Goal: Information Seeking & Learning: Learn about a topic

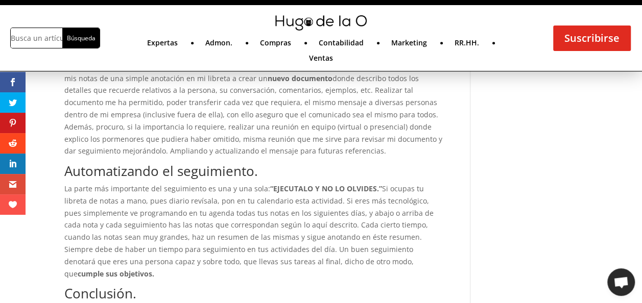
scroll to position [1073, 0]
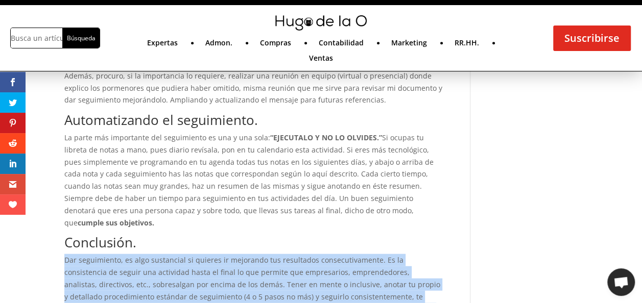
drag, startPoint x: 66, startPoint y: 200, endPoint x: 262, endPoint y: 261, distance: 205.2
click at [263, 261] on p "Dar seguimiento, es algo sustancial si quieres ir mejorando tus resultados cons…" at bounding box center [253, 290] width 378 height 73
drag, startPoint x: 262, startPoint y: 261, endPoint x: 218, endPoint y: 211, distance: 65.8
copy p "Dar seguimiento, es algo sustancial si quieres ir mejorando tus resultados cons…"
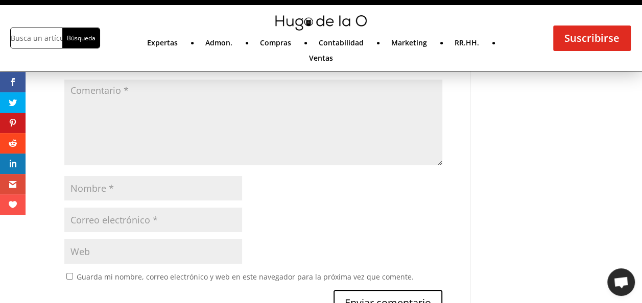
scroll to position [1737, 0]
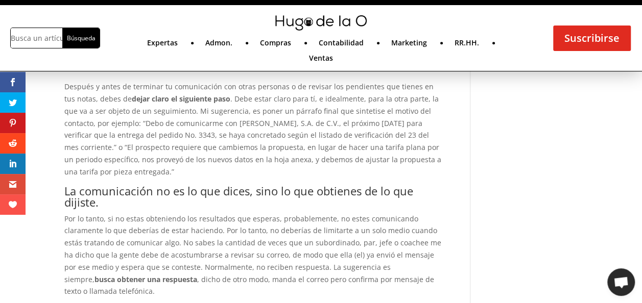
scroll to position [535, 0]
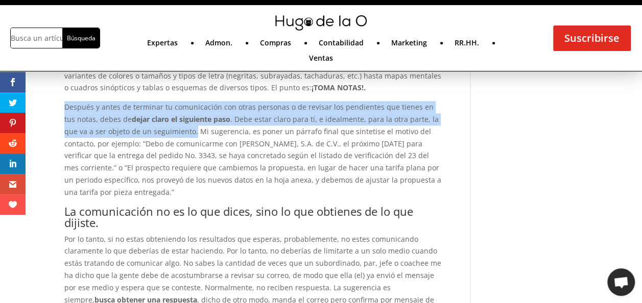
drag, startPoint x: 64, startPoint y: 94, endPoint x: 179, endPoint y: 115, distance: 116.4
click at [179, 115] on p "Después y antes de terminar tu comunicación con otras personas o de revisar los…" at bounding box center [253, 153] width 378 height 104
copy p "Después y antes de terminar tu comunicación con otras personas o de revisar los…"
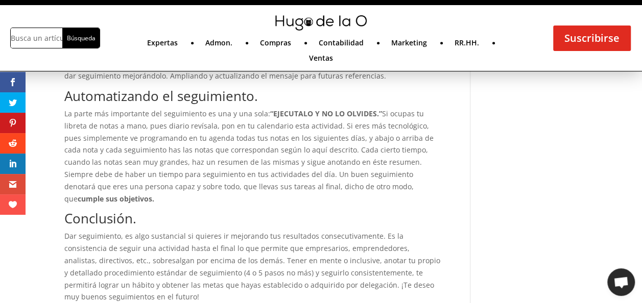
scroll to position [1097, 0]
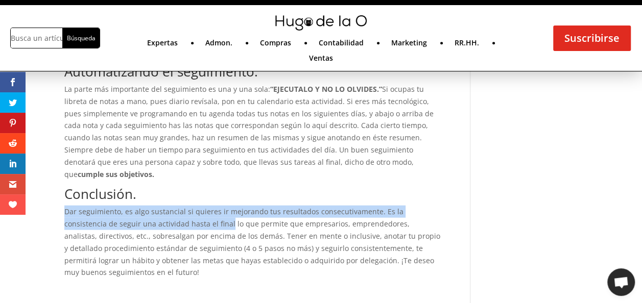
drag, startPoint x: 64, startPoint y: 150, endPoint x: 186, endPoint y: 166, distance: 122.5
click at [186, 206] on p "Dar seguimiento, es algo sustancial si quieres ir mejorando tus resultados cons…" at bounding box center [253, 242] width 378 height 73
copy p "Dar seguimiento, es algo sustancial si quieres ir mejorando tus resultados cons…"
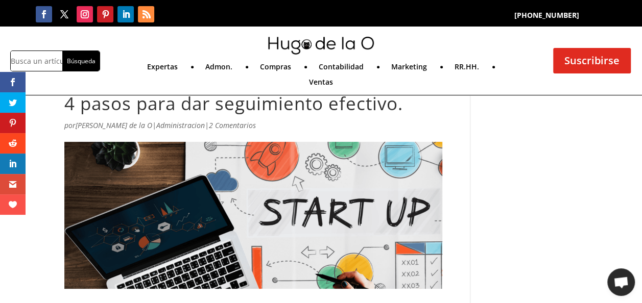
scroll to position [0, 0]
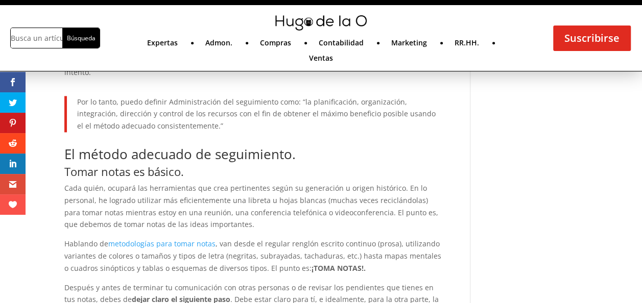
scroll to position [586, 0]
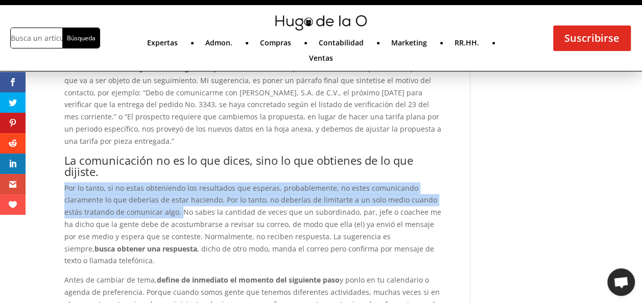
drag, startPoint x: 65, startPoint y: 163, endPoint x: 182, endPoint y: 184, distance: 118.3
click at [182, 184] on p "Por lo tanto, si no estas obteniendo los resultados que esperas, probablemente,…" at bounding box center [253, 228] width 378 height 92
click at [154, 182] on p "Por lo tanto, si no estas obteniendo los resultados que esperas, probablemente,…" at bounding box center [253, 228] width 378 height 92
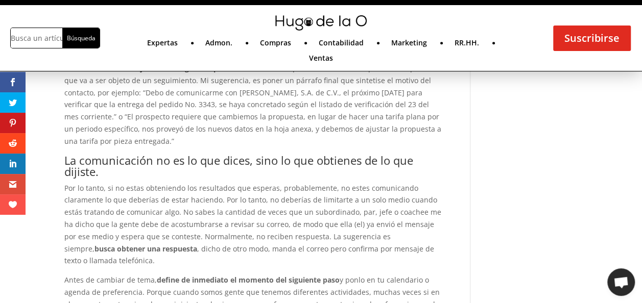
click at [65, 182] on p "Por lo tanto, si no estas obteniendo los resultados que esperas, probablemente,…" at bounding box center [253, 228] width 378 height 92
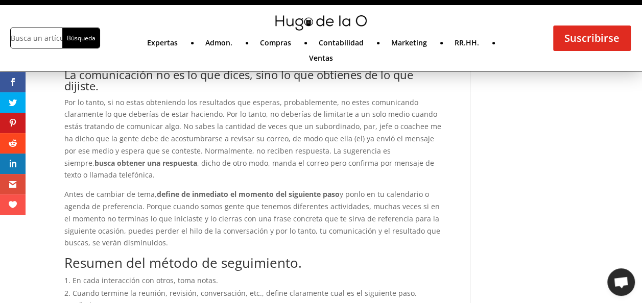
scroll to position [689, 0]
